Goal: Check status: Check status

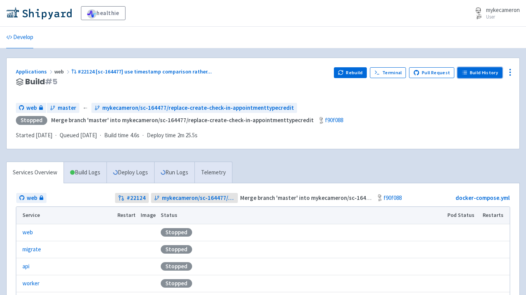
click at [477, 74] on link "Build History" at bounding box center [479, 72] width 45 height 11
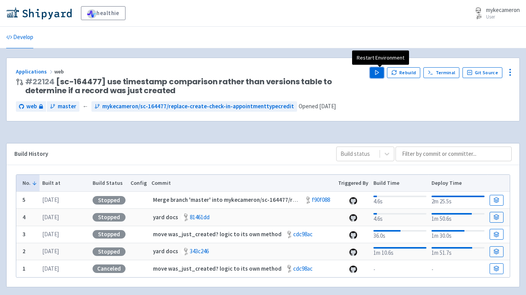
click at [384, 71] on button "Play" at bounding box center [377, 72] width 14 height 11
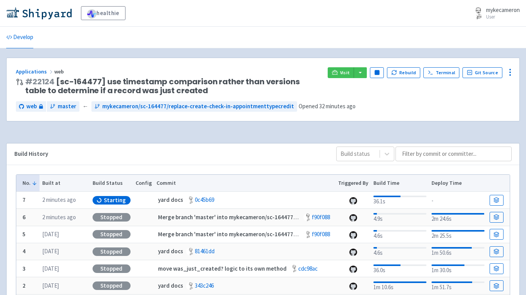
click at [210, 161] on div "Build History Build status" at bounding box center [263, 155] width 513 height 22
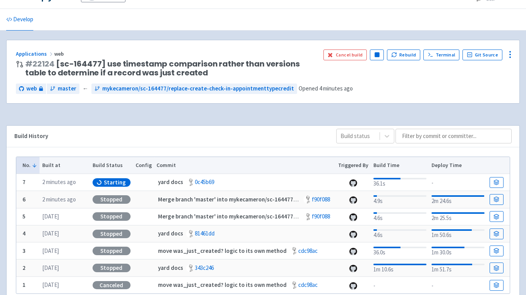
scroll to position [53, 0]
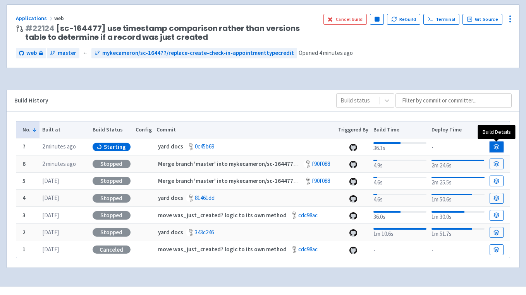
click at [493, 148] on icon at bounding box center [496, 147] width 6 height 6
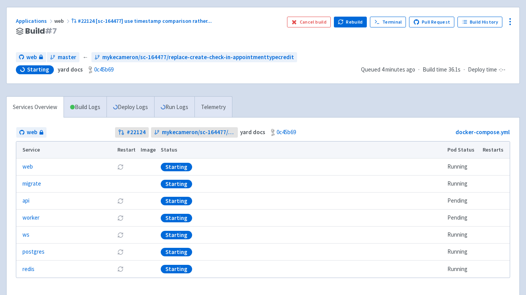
scroll to position [11, 0]
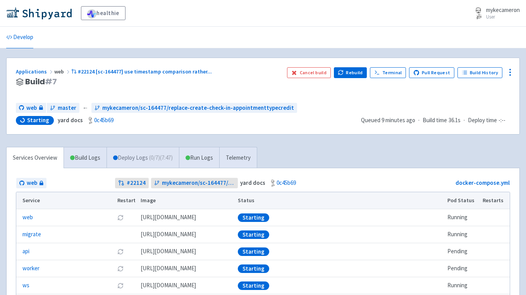
click at [137, 158] on link "Deploy Logs ( 0 / 7 ) (7:47)" at bounding box center [142, 157] width 72 height 21
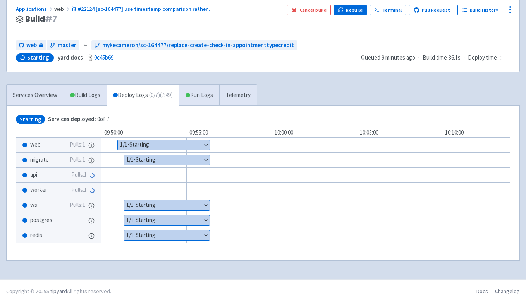
scroll to position [63, 0]
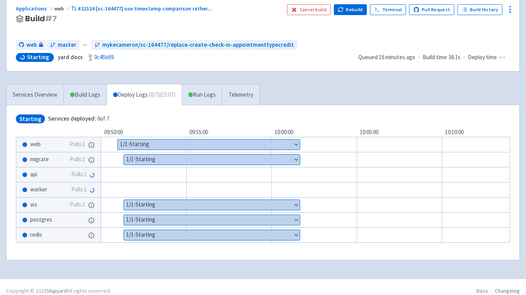
click at [336, 80] on div "Applications web #22124 [sc-164477] use timestamp comparison rather ... Build #…" at bounding box center [262, 133] width 513 height 276
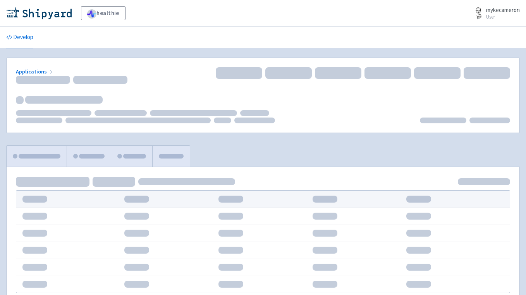
scroll to position [63, 0]
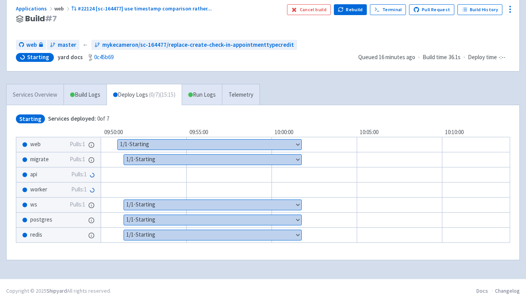
click at [55, 99] on link "Services Overview" at bounding box center [35, 94] width 57 height 21
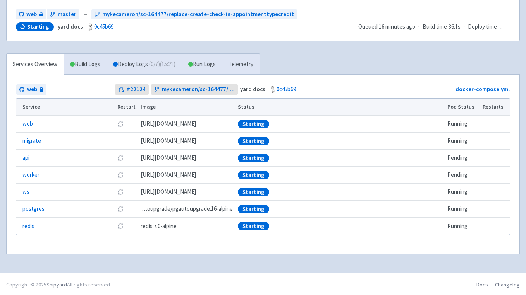
scroll to position [95, 0]
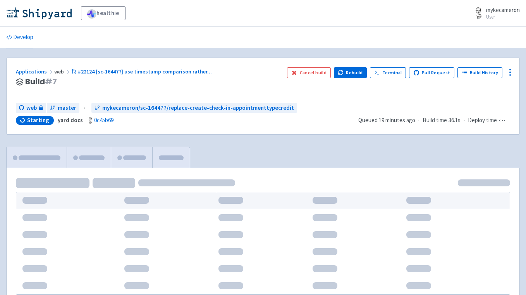
scroll to position [70, 0]
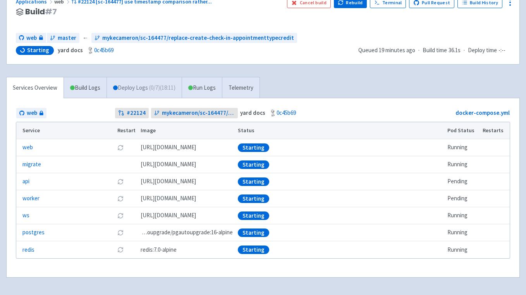
click at [145, 90] on link "Deploy Logs ( 0 / 7 ) (18:11)" at bounding box center [143, 87] width 75 height 21
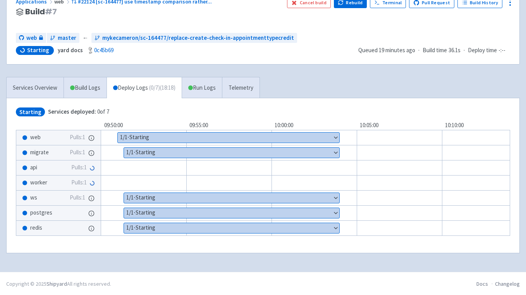
click at [333, 138] on button "Show details" at bounding box center [228, 138] width 221 height 10
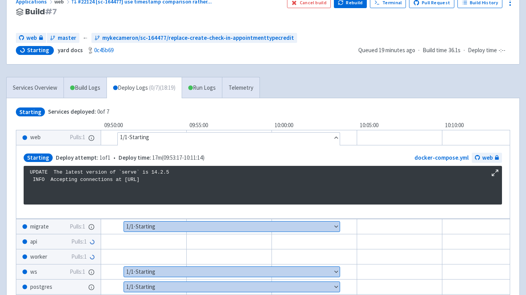
click at [333, 139] on button "Hide details" at bounding box center [229, 138] width 222 height 10
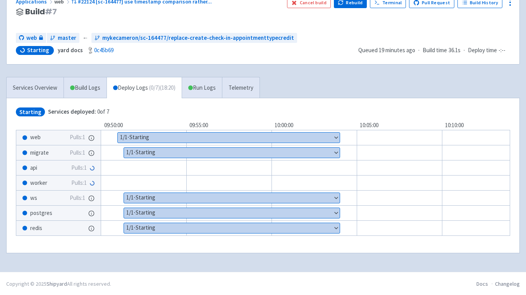
click at [336, 153] on button "Show details" at bounding box center [232, 153] width 216 height 10
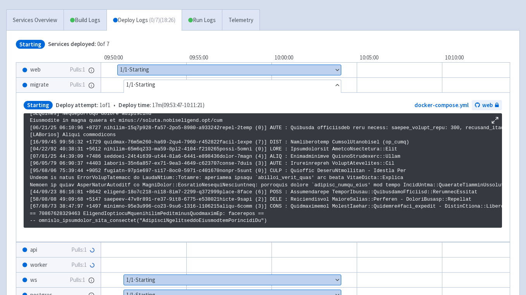
scroll to position [102, 0]
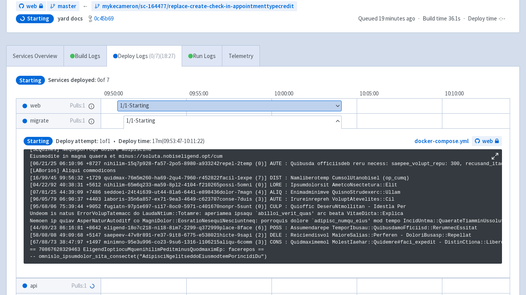
click at [336, 123] on button "Hide details" at bounding box center [232, 121] width 217 height 10
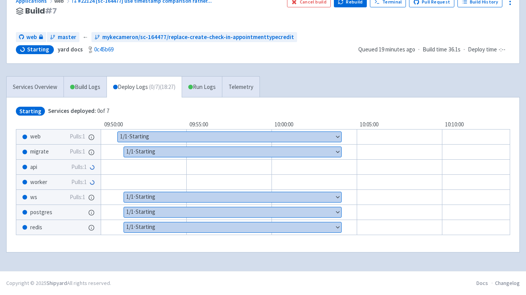
scroll to position [71, 0]
click at [336, 195] on button "Show details" at bounding box center [233, 197] width 218 height 10
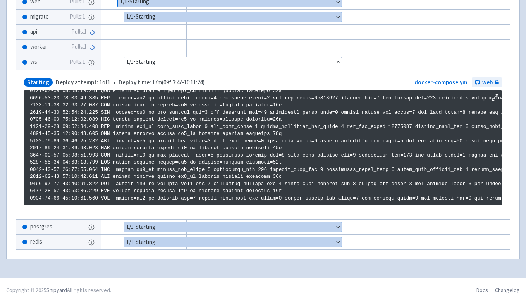
scroll to position [215, 0]
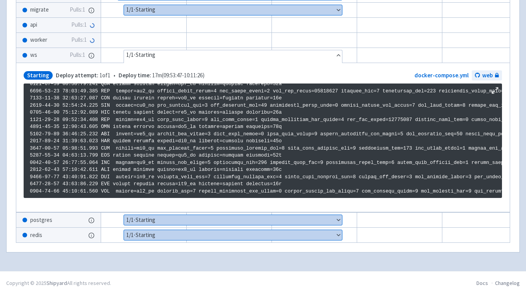
click at [338, 55] on button "Hide details" at bounding box center [233, 55] width 218 height 10
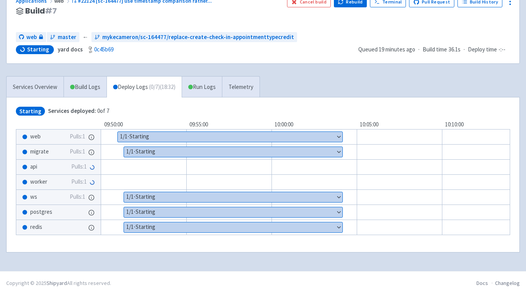
click at [334, 211] on button "Show details" at bounding box center [233, 212] width 218 height 10
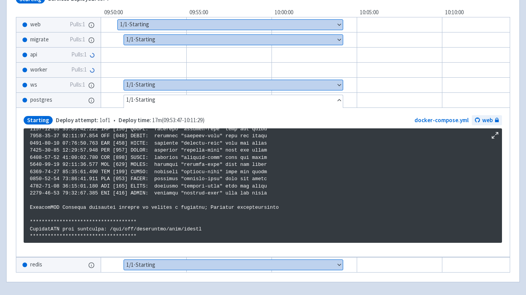
scroll to position [183, 0]
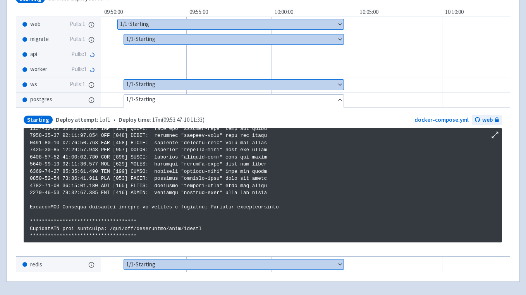
click at [336, 100] on button "Hide details" at bounding box center [233, 100] width 219 height 10
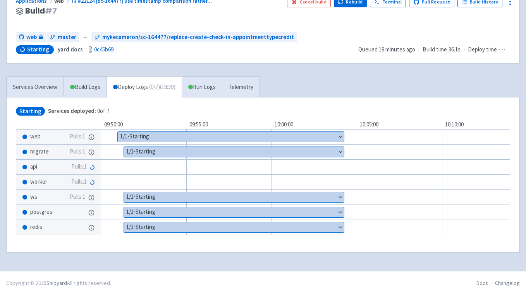
click at [338, 229] on button "Show details" at bounding box center [234, 228] width 220 height 10
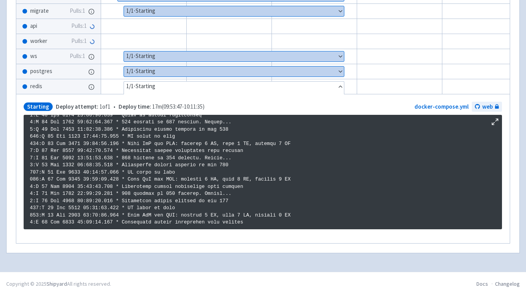
scroll to position [215, 0]
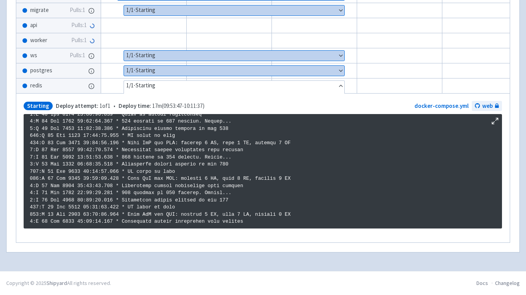
click at [328, 81] on button "Hide details" at bounding box center [234, 86] width 220 height 10
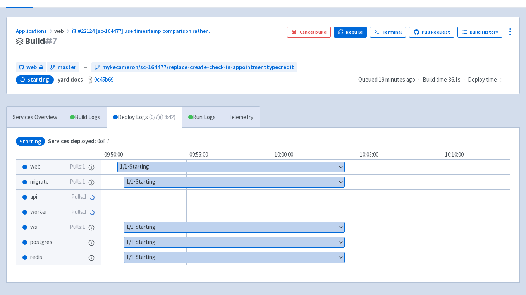
scroll to position [24, 0]
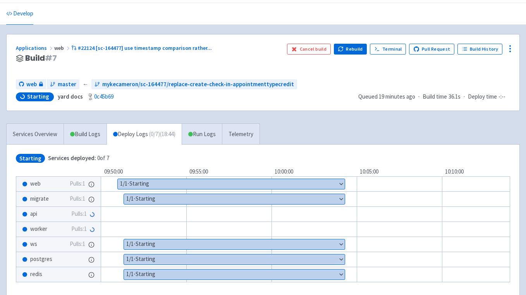
click at [302, 200] on button "Show details" at bounding box center [234, 199] width 221 height 10
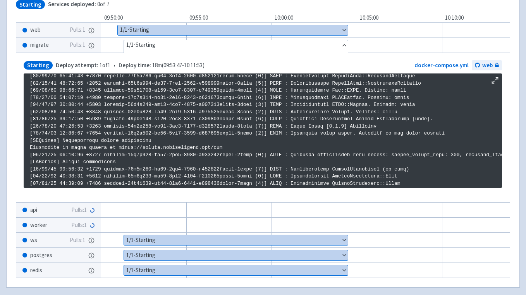
scroll to position [108, 0]
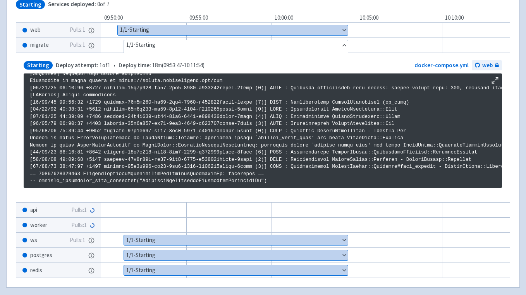
click at [342, 43] on button "Hide details" at bounding box center [236, 45] width 224 height 10
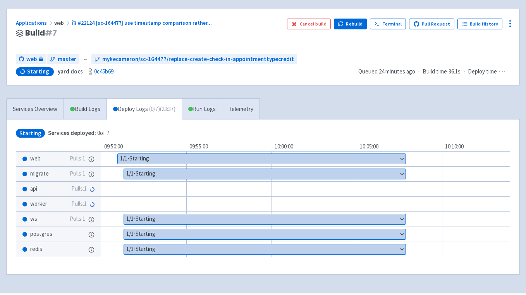
scroll to position [71, 0]
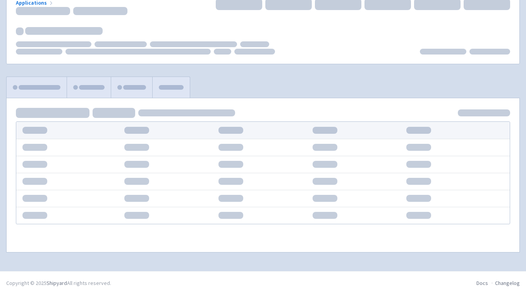
scroll to position [71, 0]
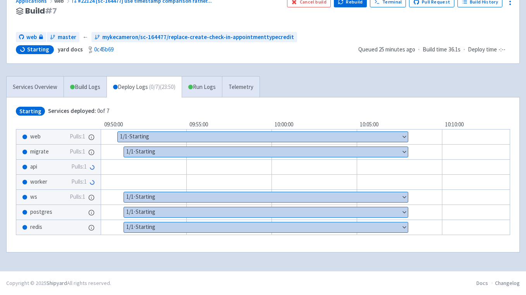
click at [400, 153] on button "Show details" at bounding box center [266, 152] width 284 height 10
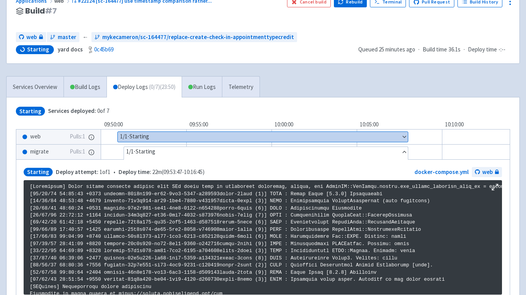
scroll to position [108, 0]
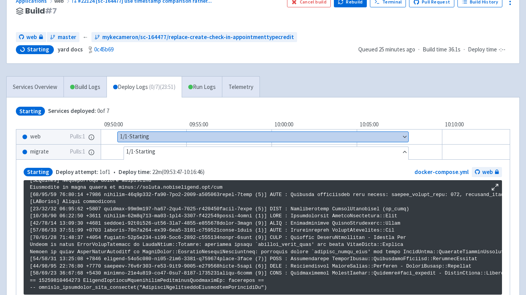
click at [399, 154] on button "Hide details" at bounding box center [266, 152] width 284 height 10
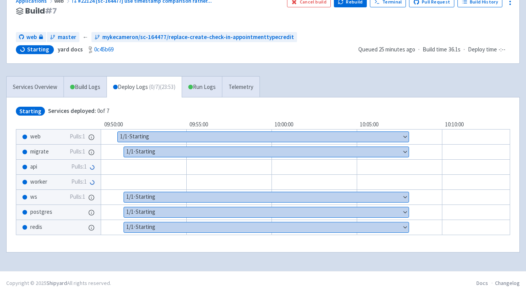
click at [397, 201] on button "Show details" at bounding box center [266, 197] width 285 height 10
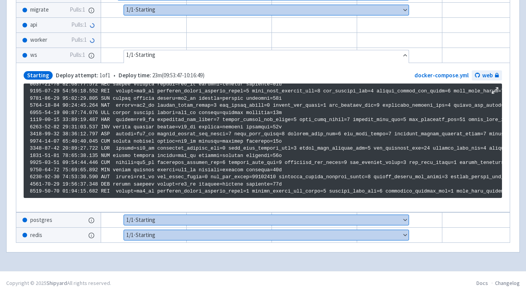
scroll to position [210, 0]
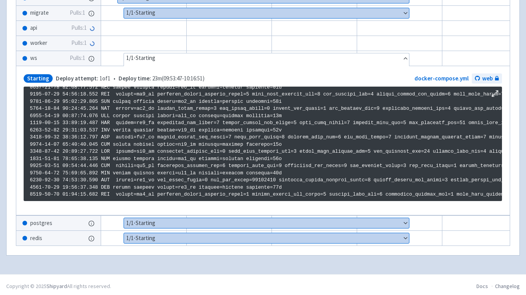
click at [389, 56] on button "Hide details" at bounding box center [266, 58] width 285 height 10
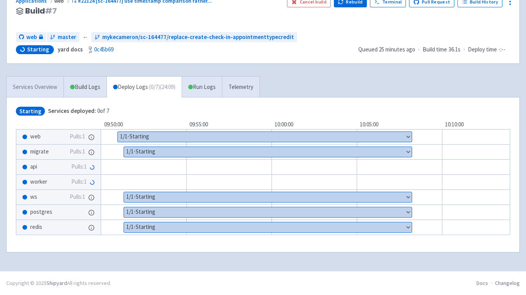
click at [36, 92] on link "Services Overview" at bounding box center [35, 87] width 57 height 21
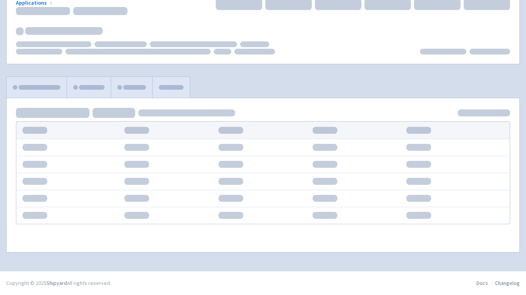
scroll to position [71, 0]
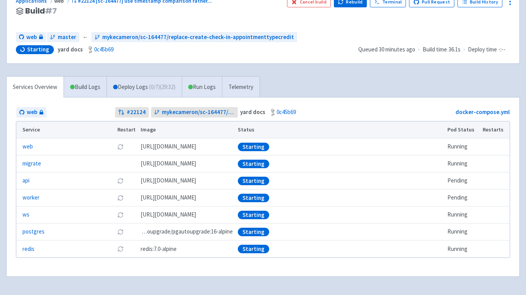
click at [204, 55] on div "Applications web #22124 [sc-164477] use timestamp comparison rather ... Build #…" at bounding box center [263, 25] width 513 height 76
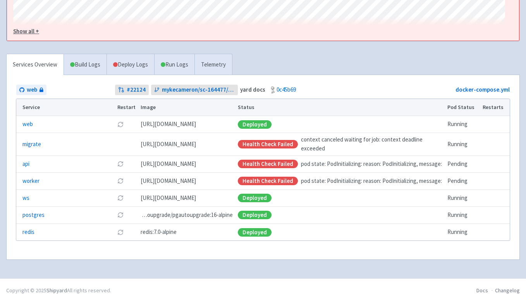
scroll to position [171, 0]
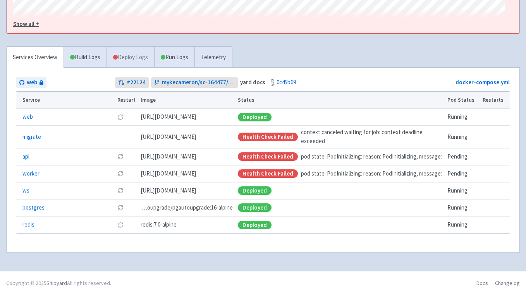
click at [127, 47] on link "Deploy Logs" at bounding box center [130, 57] width 48 height 21
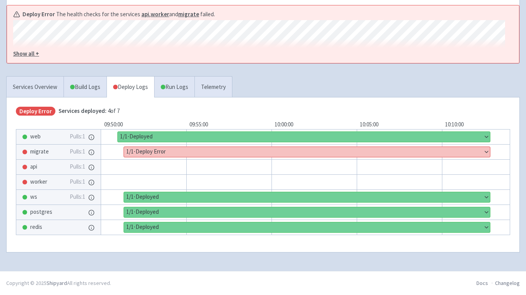
scroll to position [129, 0]
click at [146, 152] on button "Show details" at bounding box center [307, 152] width 366 height 10
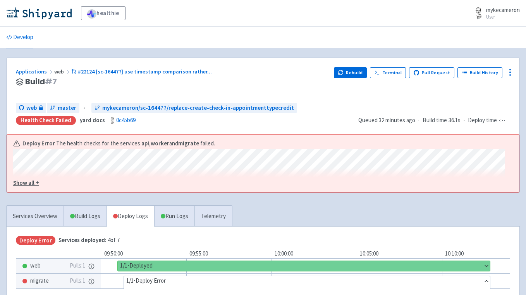
scroll to position [2, 0]
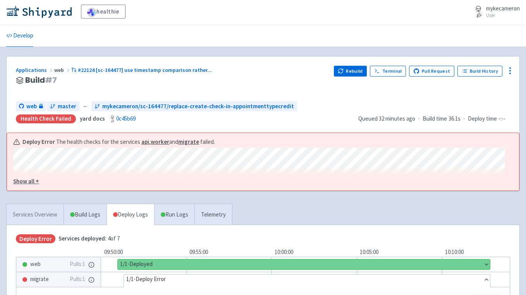
click at [41, 215] on link "Services Overview" at bounding box center [35, 214] width 57 height 21
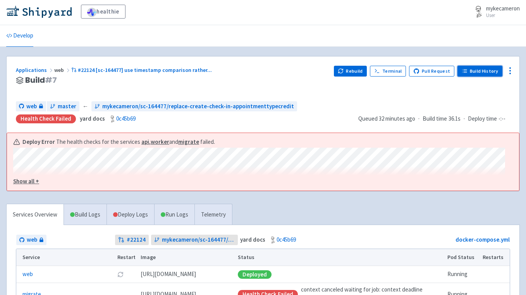
click at [491, 71] on link "Build History" at bounding box center [479, 71] width 45 height 11
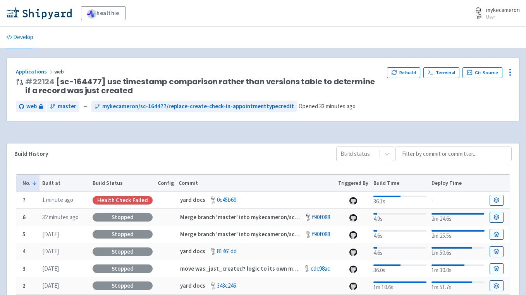
click at [262, 145] on div "Build History Build status" at bounding box center [263, 155] width 513 height 22
click at [57, 106] on span "master" at bounding box center [63, 106] width 26 height 9
click at [30, 105] on span "web" at bounding box center [31, 106] width 10 height 9
click at [42, 14] on img at bounding box center [38, 13] width 65 height 12
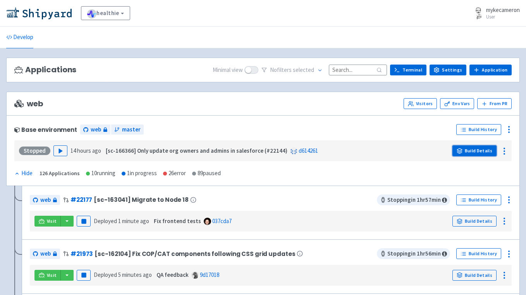
click at [480, 151] on link "Build Details" at bounding box center [474, 151] width 44 height 11
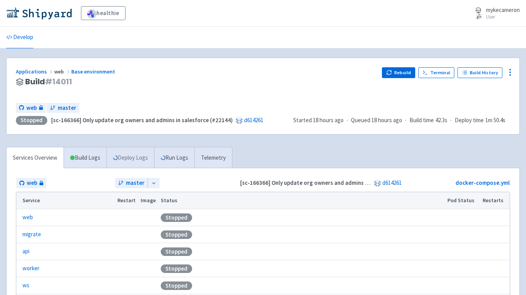
click at [132, 159] on link "Deploy Logs" at bounding box center [130, 157] width 48 height 21
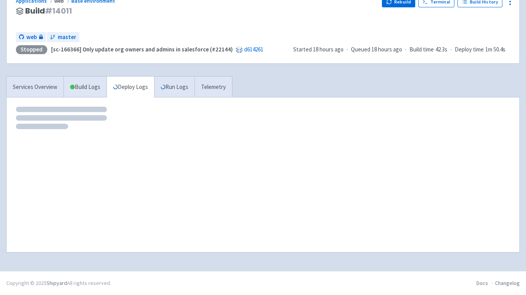
scroll to position [71, 0]
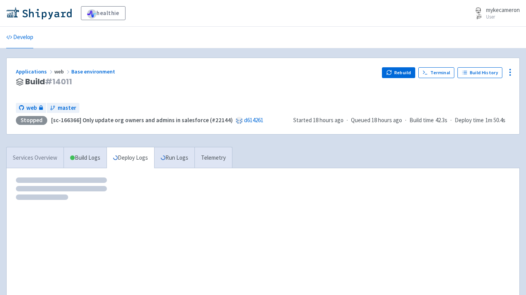
click at [45, 159] on link "Services Overview" at bounding box center [35, 157] width 57 height 21
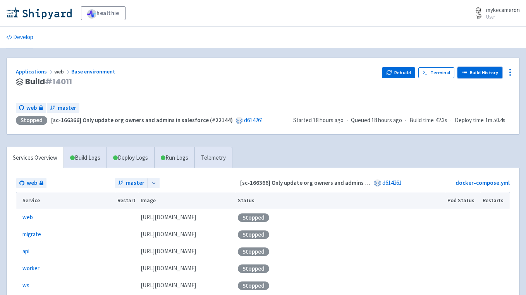
click at [487, 73] on link "Build History" at bounding box center [479, 72] width 45 height 11
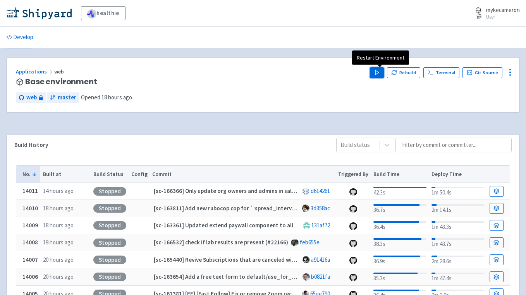
click at [380, 70] on icon "button" at bounding box center [377, 73] width 6 height 6
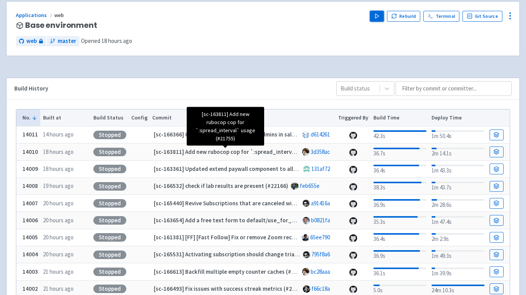
scroll to position [57, 0]
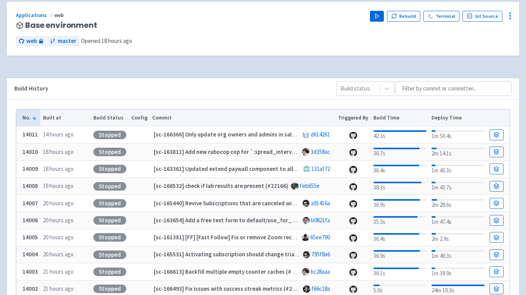
click at [260, 78] on div "Build History Build status" at bounding box center [263, 89] width 513 height 22
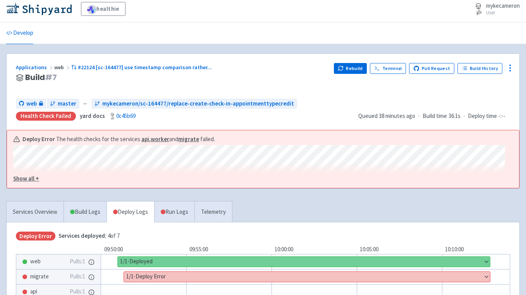
scroll to position [1, 0]
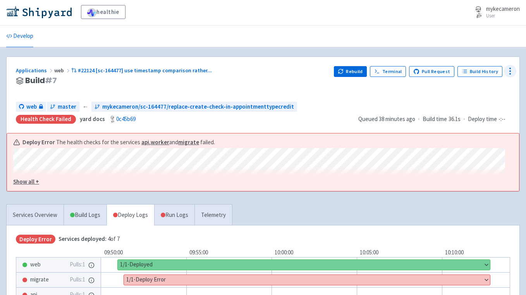
click at [506, 72] on icon at bounding box center [509, 71] width 9 height 9
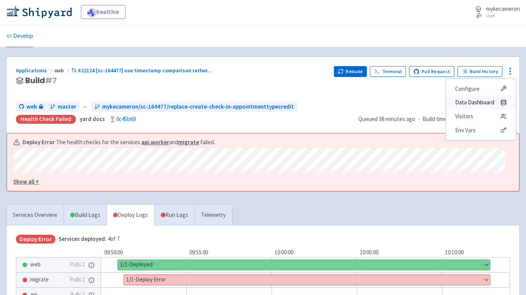
click at [479, 103] on span "Data Dashboard" at bounding box center [474, 102] width 39 height 11
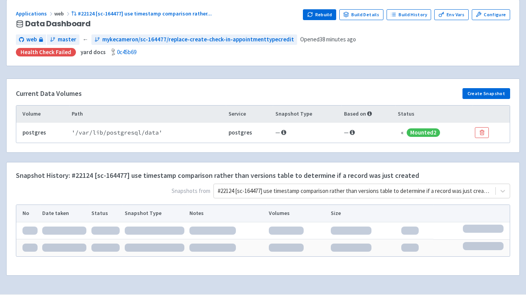
scroll to position [81, 0]
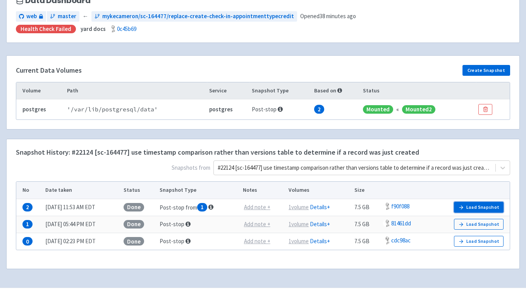
click at [485, 205] on button "Load Snapshot" at bounding box center [479, 207] width 50 height 11
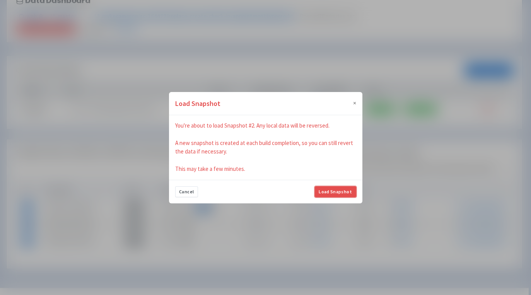
click at [343, 192] on button "Load Snapshot" at bounding box center [335, 192] width 41 height 11
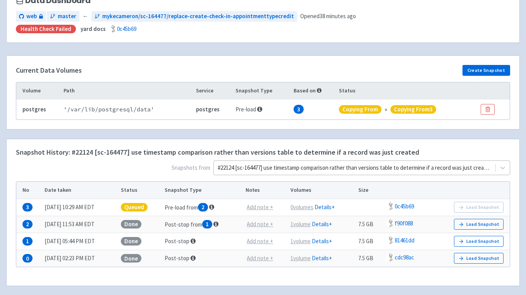
click at [449, 161] on div "#22124 [sc-164477] use timestamp comparison rather than versions table to deter…" at bounding box center [361, 168] width 297 height 15
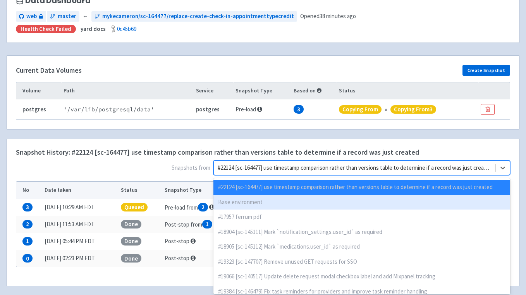
click at [305, 200] on div "Base environment" at bounding box center [361, 202] width 297 height 15
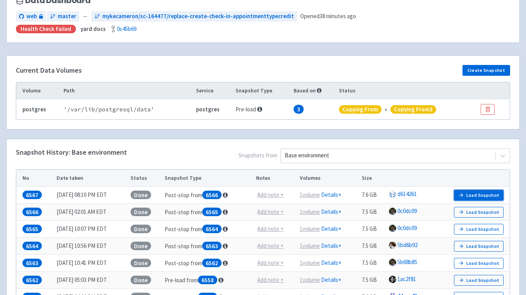
click at [478, 195] on button "Load Snapshot" at bounding box center [479, 195] width 50 height 11
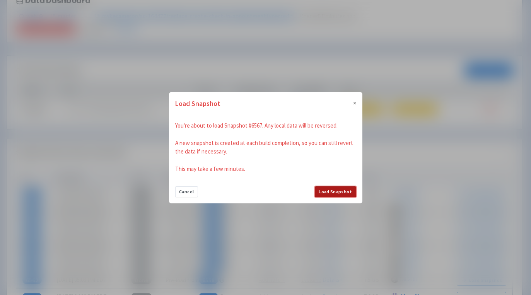
click at [346, 193] on button "Load Snapshot" at bounding box center [335, 192] width 41 height 11
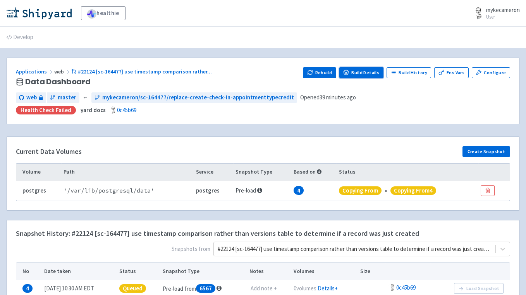
click at [378, 70] on link "Build Details" at bounding box center [361, 72] width 44 height 11
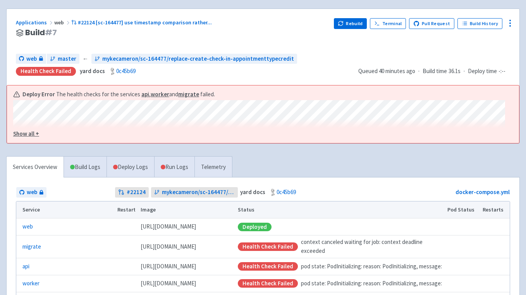
scroll to position [101, 0]
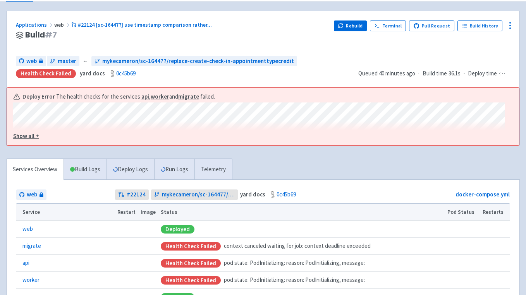
scroll to position [35, 0]
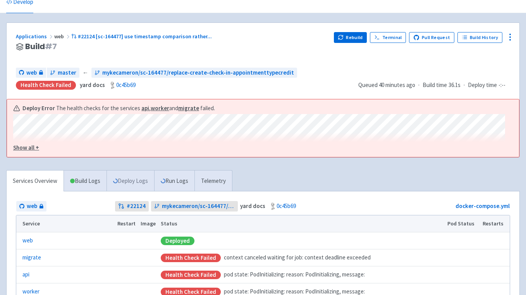
click at [141, 176] on link "Deploy Logs" at bounding box center [130, 181] width 48 height 21
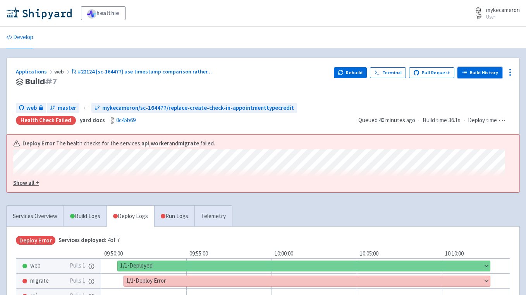
click at [482, 72] on link "Build History" at bounding box center [479, 72] width 45 height 11
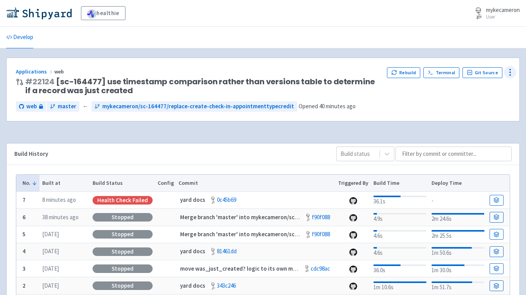
click at [504, 71] on div at bounding box center [510, 72] width 12 height 12
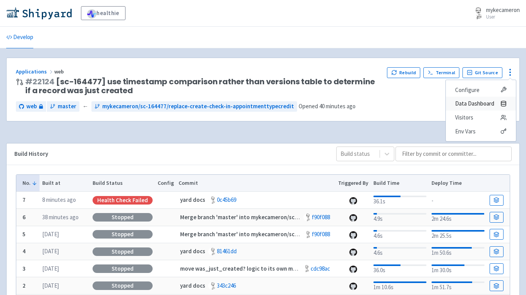
click at [483, 104] on span "Data Dashboard" at bounding box center [474, 103] width 39 height 11
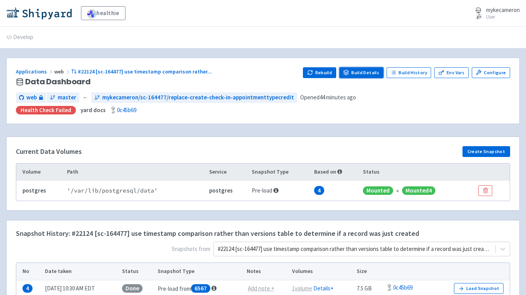
click at [359, 71] on link "Build Details" at bounding box center [361, 72] width 44 height 11
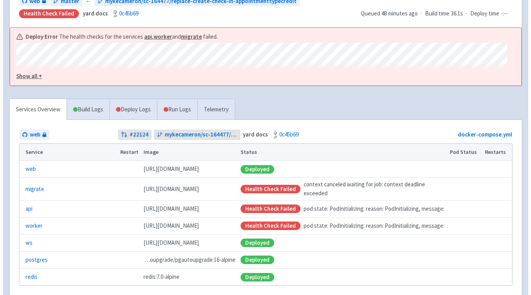
scroll to position [2, 0]
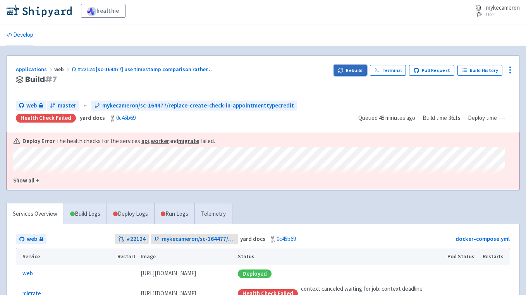
click at [356, 73] on button "Rebuild" at bounding box center [350, 70] width 33 height 11
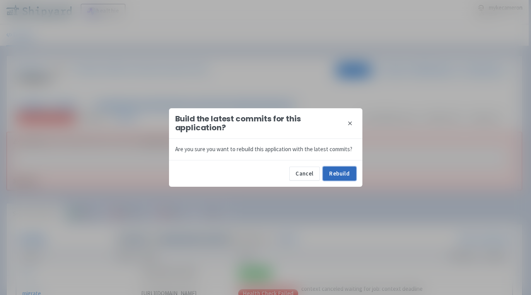
click at [340, 172] on button "Rebuild" at bounding box center [339, 174] width 33 height 14
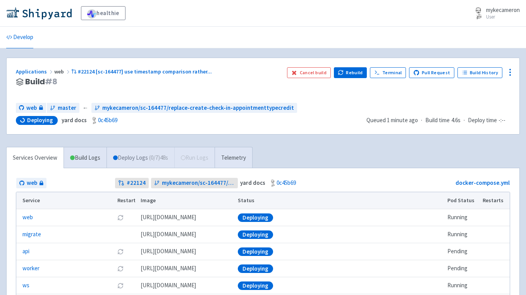
click at [141, 159] on link "Deploy Logs ( 0 / 7 ) 48s" at bounding box center [140, 157] width 68 height 21
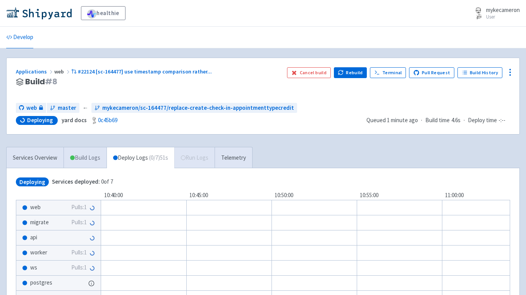
click at [82, 156] on link "Build Logs" at bounding box center [85, 157] width 43 height 21
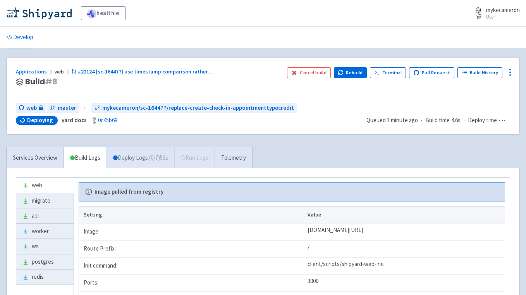
click at [142, 159] on link "Deploy Logs ( 0 / 7 ) 53s" at bounding box center [140, 157] width 68 height 21
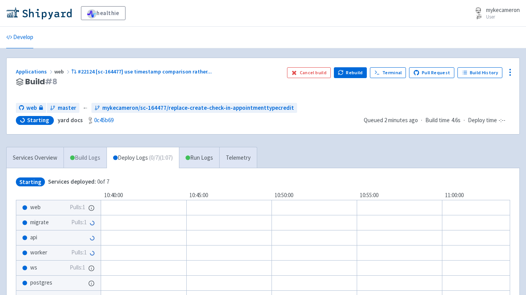
click at [92, 164] on link "Build Logs" at bounding box center [85, 157] width 43 height 21
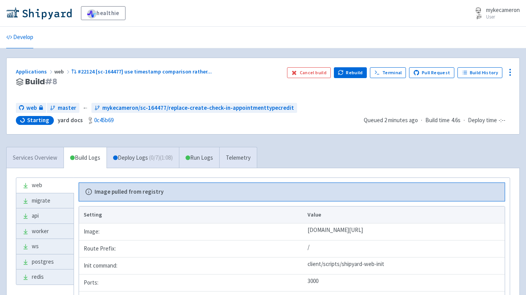
click at [45, 159] on link "Services Overview" at bounding box center [35, 157] width 57 height 21
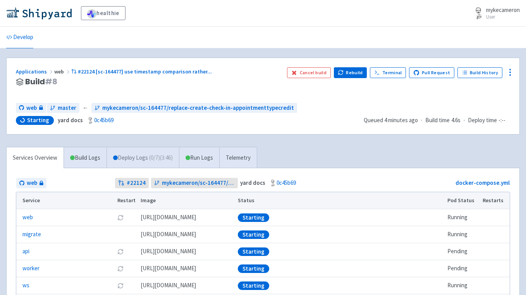
click at [135, 159] on link "Deploy Logs ( 0 / 7 ) (3:46)" at bounding box center [142, 157] width 72 height 21
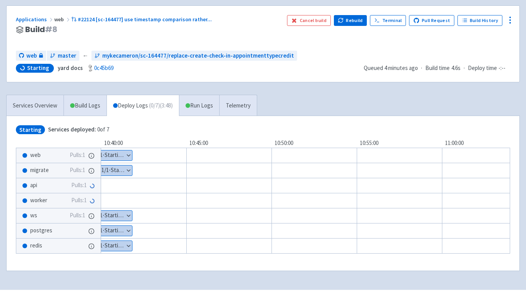
scroll to position [59, 0]
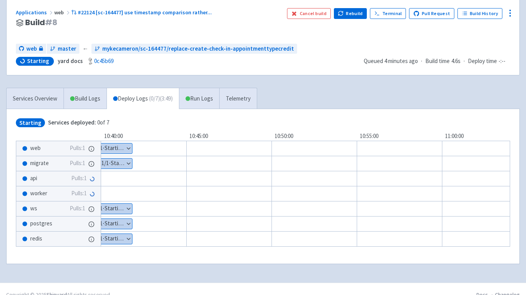
click at [120, 163] on button "Show details" at bounding box center [115, 164] width 33 height 10
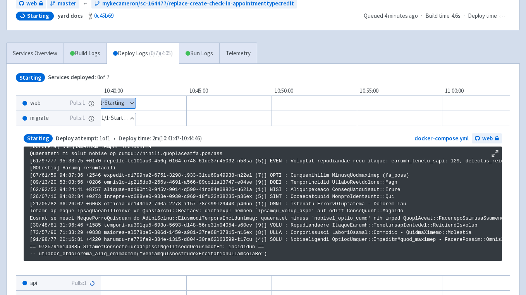
scroll to position [82, 0]
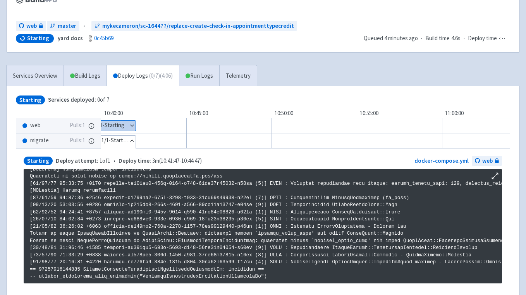
click at [334, 58] on div "Applications web #22124 [sc-164477] use timestamp comparison rather ... Build #…" at bounding box center [262, 185] width 513 height 418
click at [50, 79] on link "Services Overview" at bounding box center [35, 75] width 57 height 21
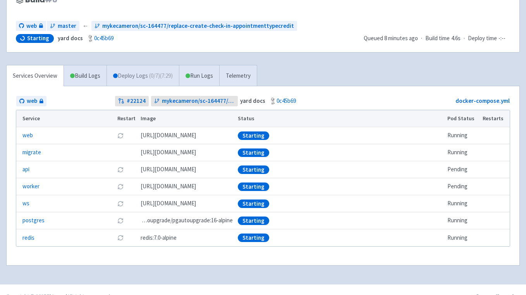
click at [125, 75] on link "Deploy Logs ( 0 / 7 ) (7:29)" at bounding box center [142, 75] width 72 height 21
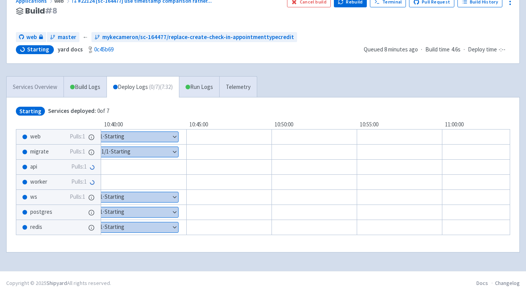
click at [45, 90] on link "Services Overview" at bounding box center [35, 87] width 57 height 21
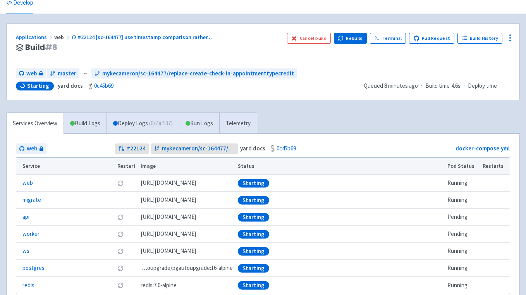
scroll to position [37, 0]
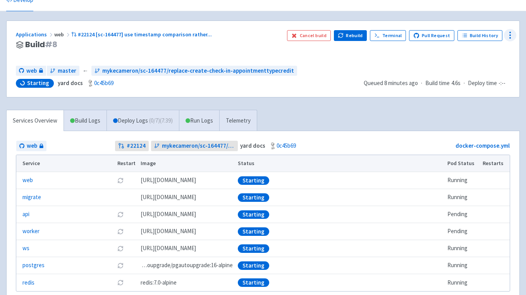
click at [511, 35] on icon at bounding box center [509, 35] width 9 height 9
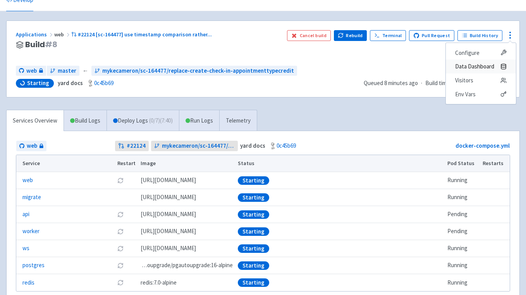
click at [484, 67] on span "Data Dashboard" at bounding box center [474, 66] width 39 height 11
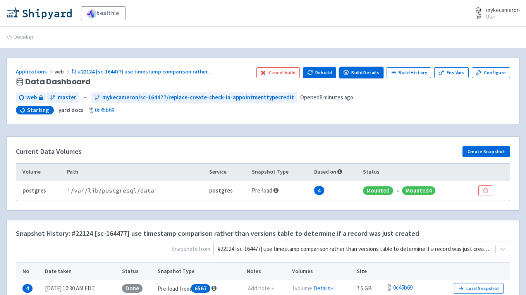
click at [375, 74] on link "Build Details" at bounding box center [361, 72] width 44 height 11
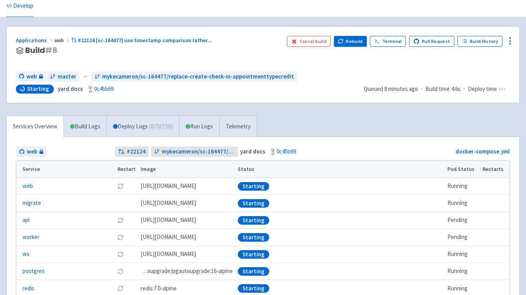
scroll to position [95, 0]
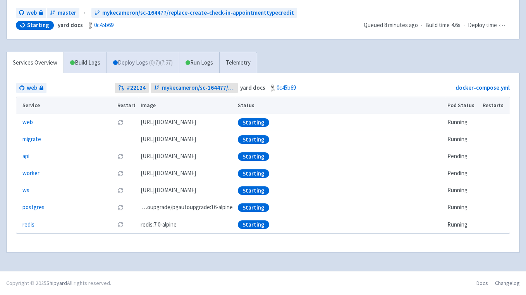
click at [142, 63] on link "Deploy Logs ( 0 / 7 ) (7:57)" at bounding box center [142, 62] width 72 height 21
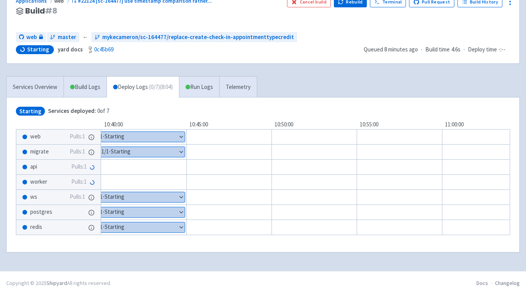
click at [159, 152] on button "Show details" at bounding box center [142, 152] width 86 height 10
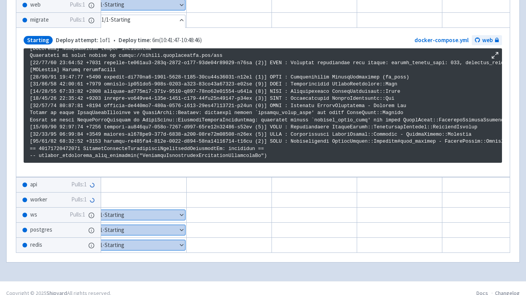
scroll to position [215, 0]
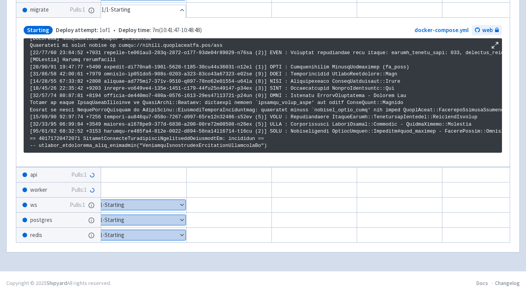
click at [70, 135] on p at bounding box center [263, 42] width 466 height 215
copy p "20250827204408"
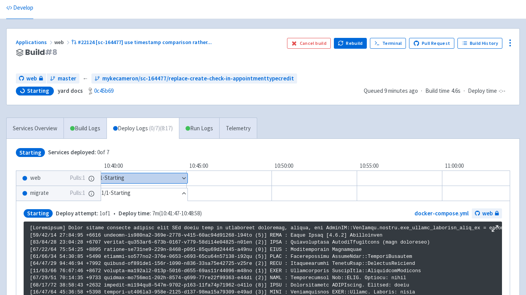
scroll to position [0, 0]
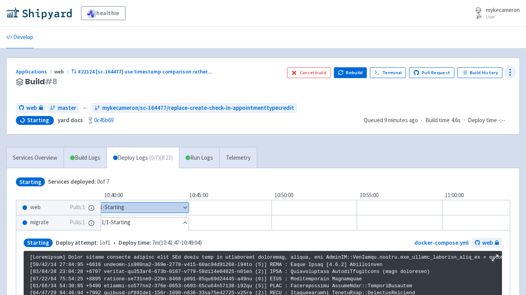
click at [507, 73] on icon at bounding box center [509, 72] width 9 height 9
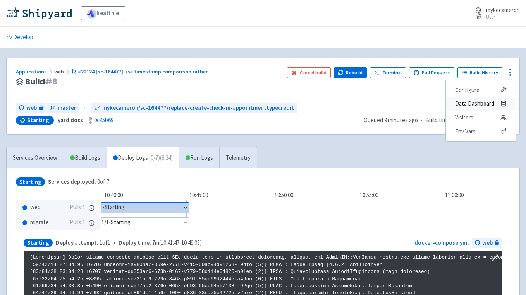
click at [488, 104] on span "Data Dashboard" at bounding box center [474, 103] width 39 height 11
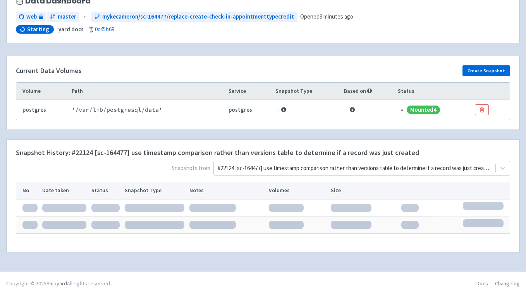
scroll to position [81, 0]
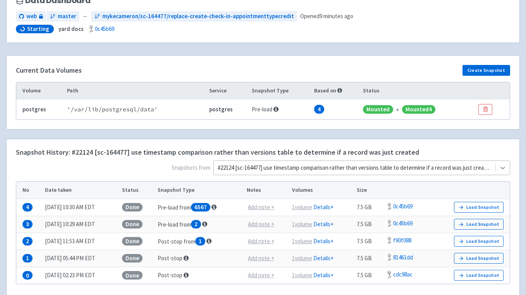
click at [498, 170] on div at bounding box center [502, 168] width 14 height 14
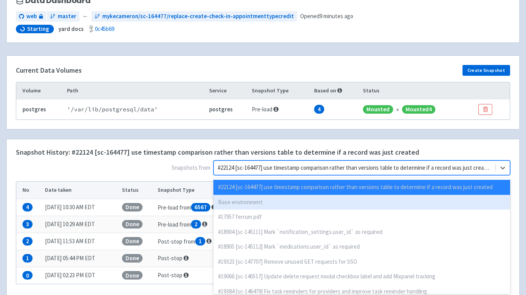
click at [291, 207] on div "Base environment" at bounding box center [361, 202] width 297 height 15
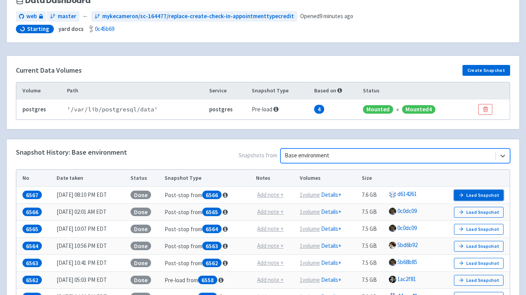
click at [481, 195] on button "Load Snapshot" at bounding box center [479, 195] width 50 height 11
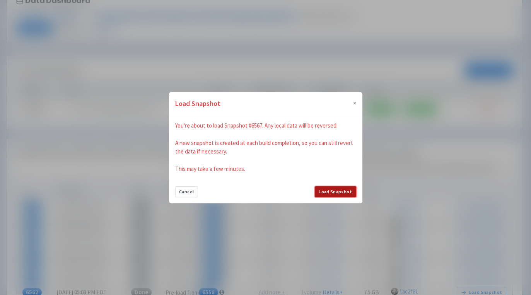
click at [348, 192] on button "Load Snapshot" at bounding box center [335, 192] width 41 height 11
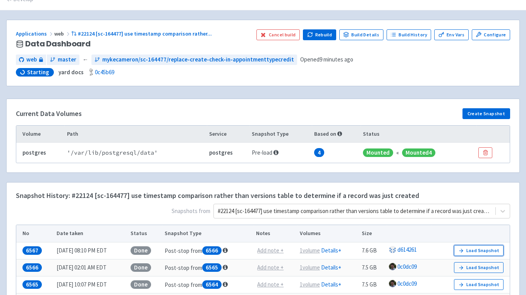
scroll to position [0, 0]
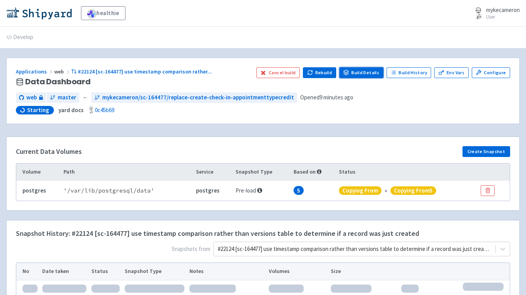
click at [360, 71] on link "Build Details" at bounding box center [361, 72] width 44 height 11
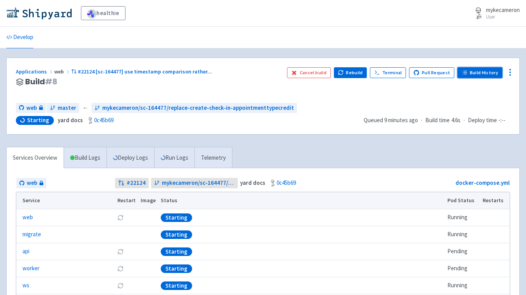
click at [486, 74] on link "Build History" at bounding box center [479, 72] width 45 height 11
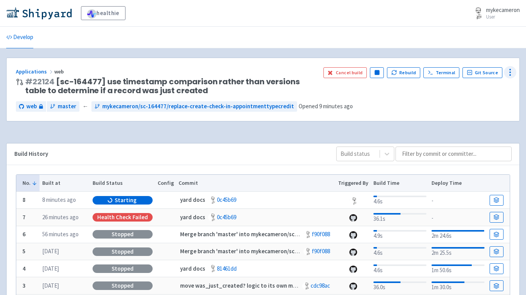
click at [508, 71] on icon at bounding box center [509, 72] width 9 height 9
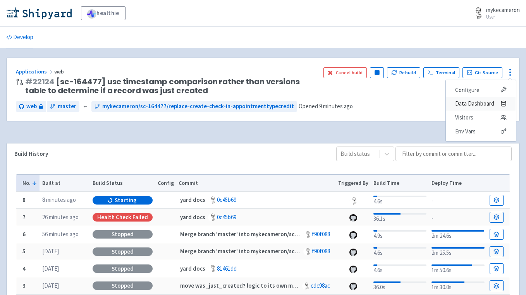
click at [484, 103] on span "Data Dashboard" at bounding box center [474, 103] width 39 height 11
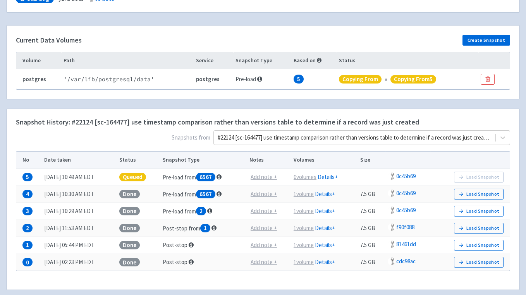
scroll to position [110, 0]
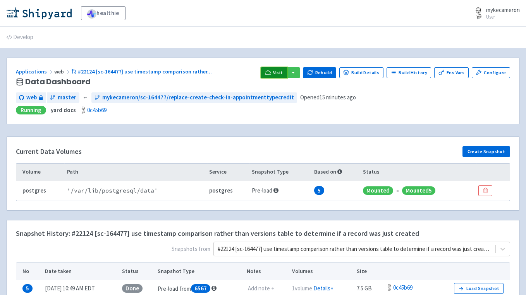
click at [280, 74] on span "Visit" at bounding box center [278, 73] width 10 height 6
click at [372, 74] on link "Build Details" at bounding box center [361, 72] width 44 height 11
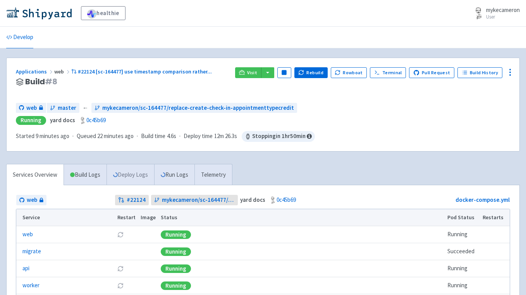
click at [135, 170] on link "Deploy Logs" at bounding box center [130, 175] width 48 height 21
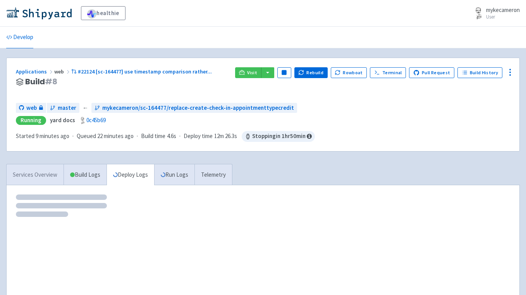
click at [42, 178] on link "Services Overview" at bounding box center [35, 175] width 57 height 21
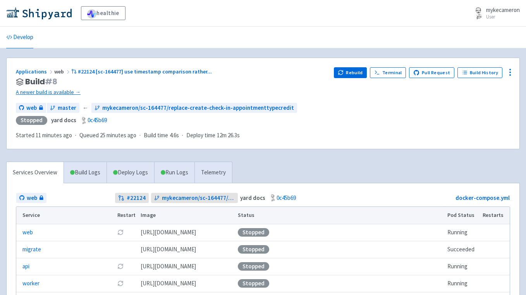
click at [392, 126] on div "web master ← mykecameron/sc-164477/replace-create-check-in-appointmenttypecredi…" at bounding box center [263, 121] width 494 height 37
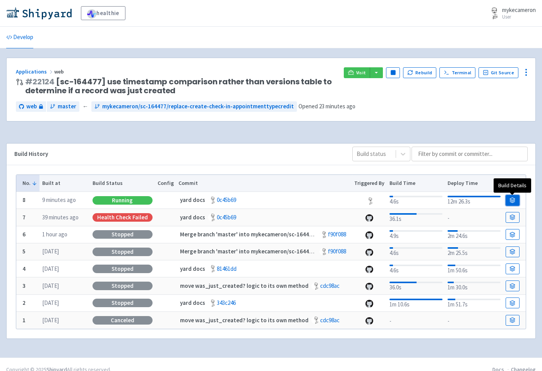
click at [513, 201] on icon at bounding box center [512, 200] width 6 height 6
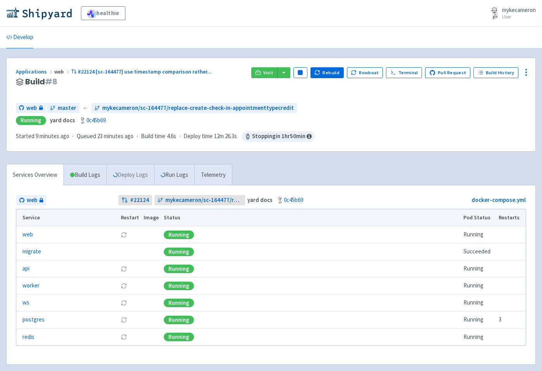
click at [132, 177] on link "Deploy Logs" at bounding box center [130, 175] width 48 height 21
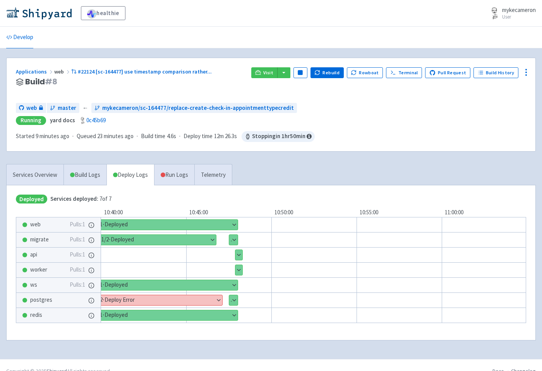
click at [219, 298] on button "Show details" at bounding box center [157, 300] width 129 height 10
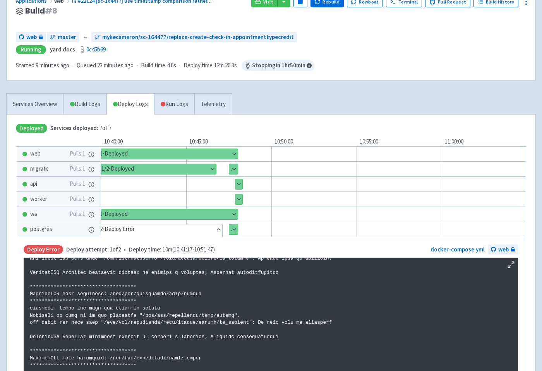
scroll to position [103, 0]
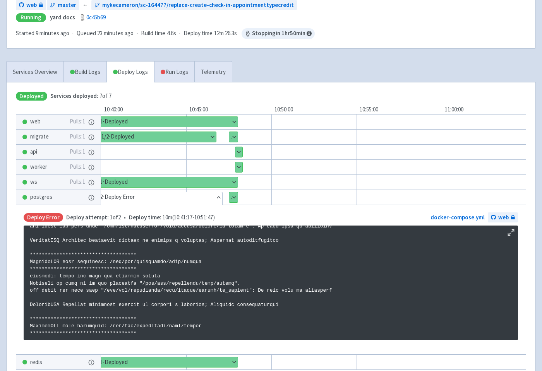
click at [205, 200] on button "Hide details" at bounding box center [157, 197] width 129 height 10
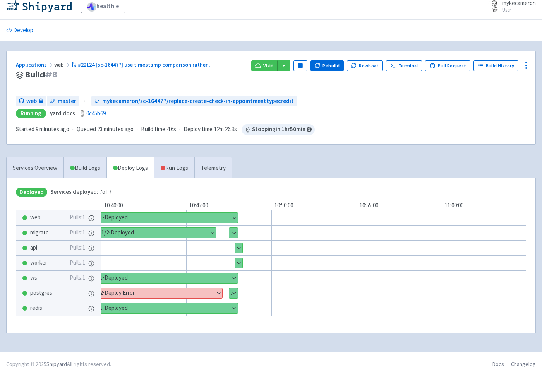
scroll to position [0, 0]
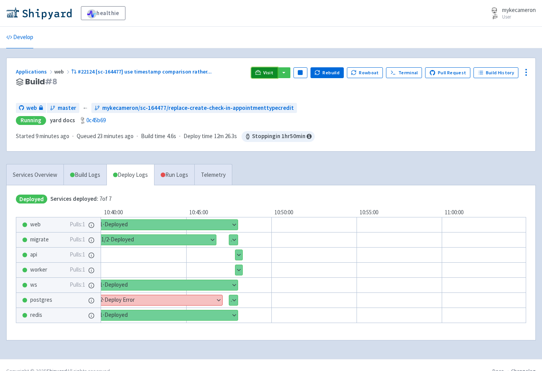
click at [273, 70] on span "Visit" at bounding box center [268, 73] width 10 height 6
click at [233, 297] on button "Show details" at bounding box center [233, 300] width 9 height 10
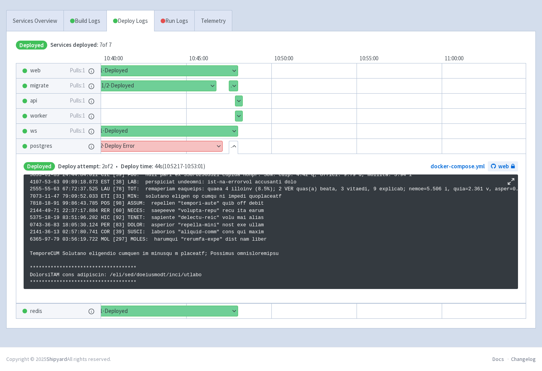
scroll to position [153, 0]
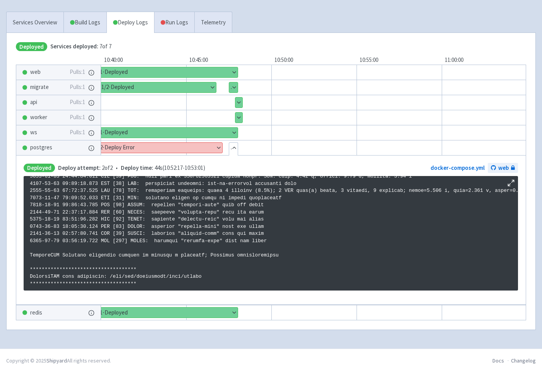
click at [232, 147] on button "Hide details" at bounding box center [233, 148] width 9 height 10
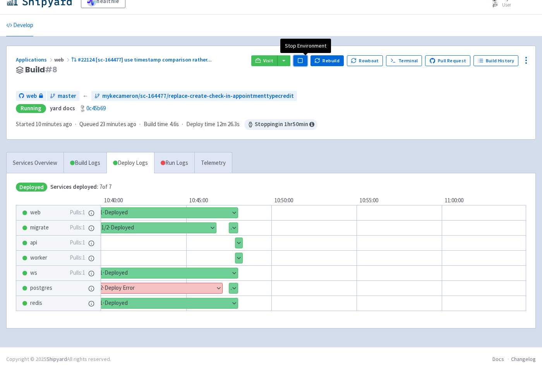
click at [302, 60] on rect "button" at bounding box center [300, 60] width 4 height 4
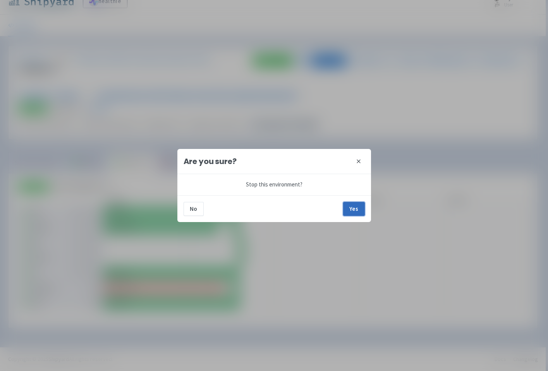
click at [358, 210] on button "Yes" at bounding box center [354, 209] width 22 height 14
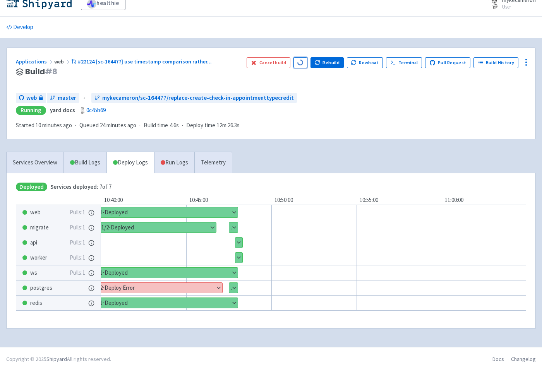
scroll to position [0, 0]
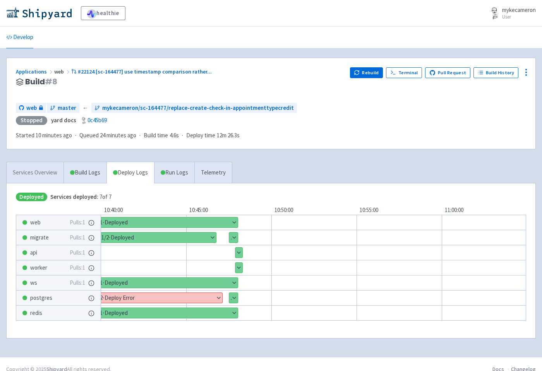
click at [38, 162] on link "Services Overview" at bounding box center [35, 172] width 57 height 21
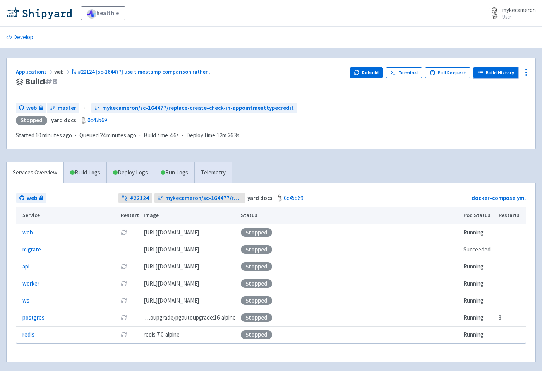
click at [489, 70] on link "Build History" at bounding box center [495, 72] width 45 height 11
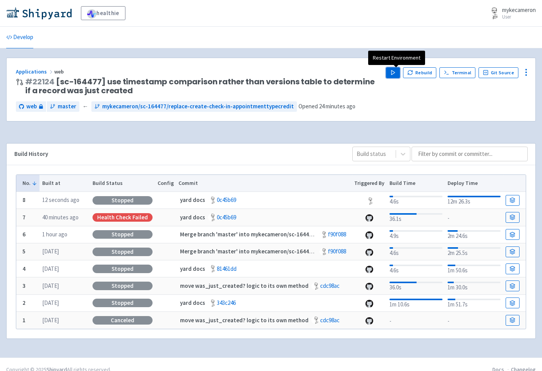
click at [396, 71] on icon "button" at bounding box center [393, 73] width 6 height 6
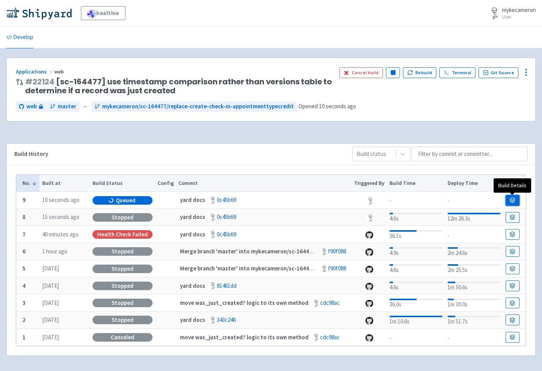
click at [507, 200] on link at bounding box center [513, 200] width 14 height 11
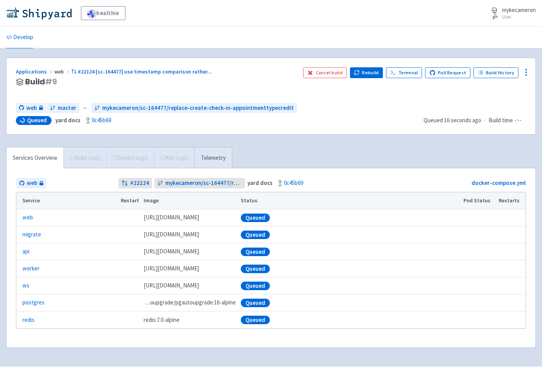
click at [145, 161] on div "Services Overview Build Logs Deploy Logs Run Logs Telemetry" at bounding box center [119, 157] width 226 height 21
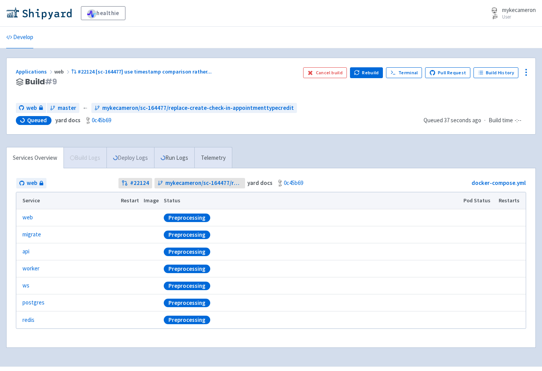
click at [136, 156] on link "Deploy Logs" at bounding box center [130, 157] width 48 height 21
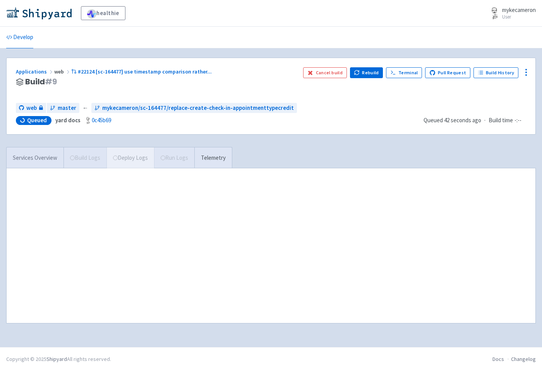
click at [29, 153] on link "Services Overview" at bounding box center [35, 157] width 57 height 21
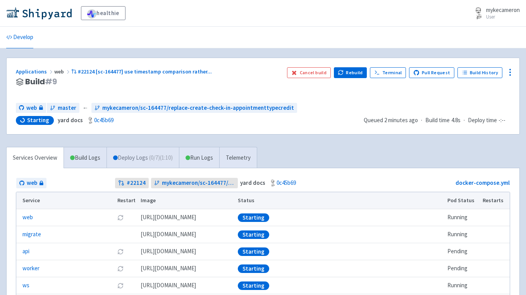
click at [129, 160] on link "Deploy Logs ( 0 / 7 ) (1:10)" at bounding box center [142, 157] width 72 height 21
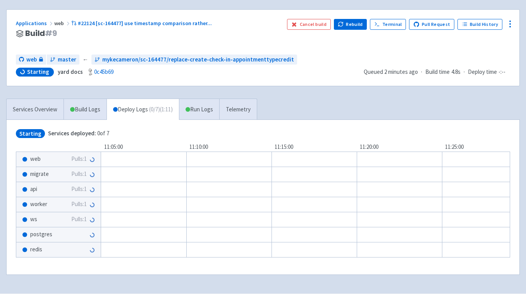
scroll to position [71, 0]
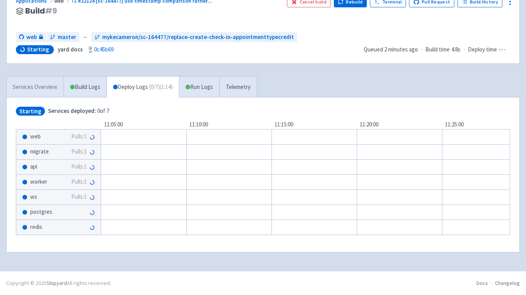
click at [41, 86] on link "Services Overview" at bounding box center [35, 87] width 57 height 21
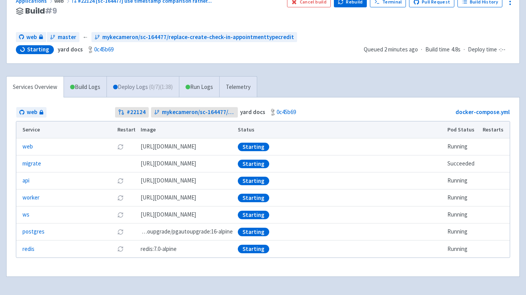
click at [157, 85] on span "( 0 / 7 ) (1:38)" at bounding box center [161, 87] width 24 height 9
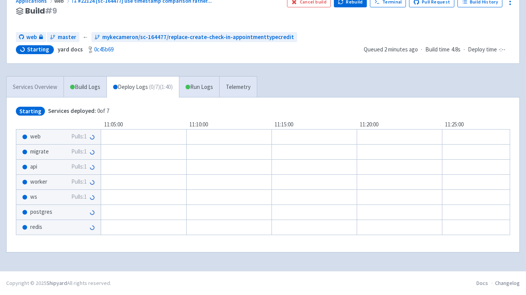
click at [34, 89] on link "Services Overview" at bounding box center [35, 87] width 57 height 21
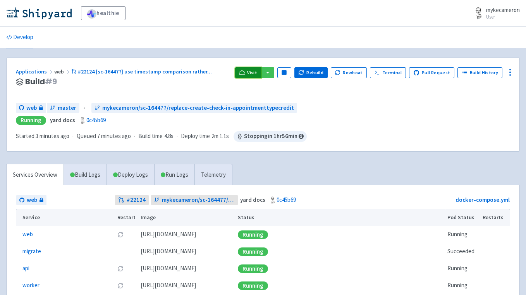
click at [252, 71] on link "Visit" at bounding box center [248, 72] width 26 height 11
